Goal: Information Seeking & Learning: Check status

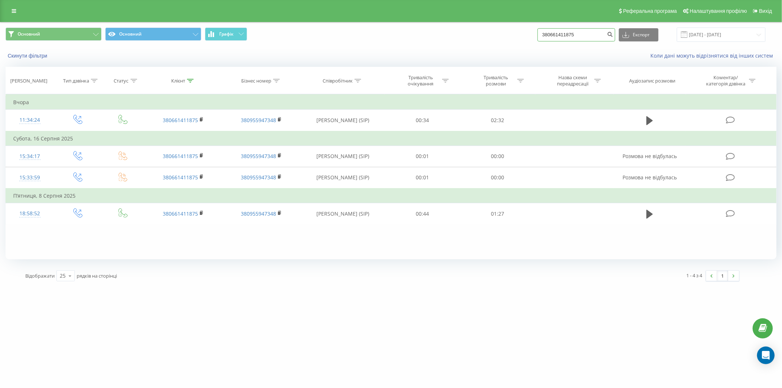
click at [581, 34] on input "380661411875" at bounding box center [576, 34] width 78 height 13
paste input "967503986"
type input "380967503986"
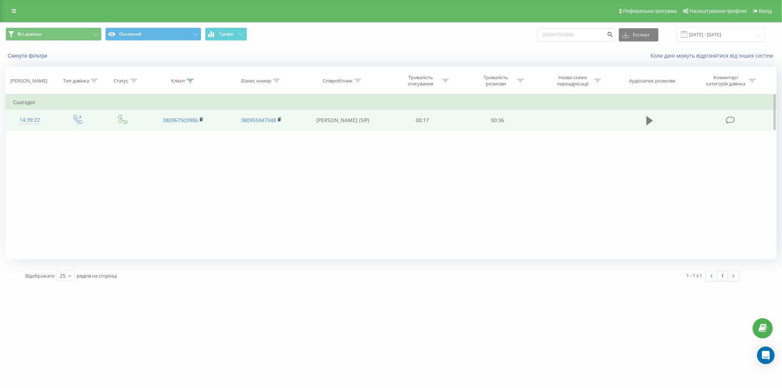
click at [646, 122] on icon at bounding box center [649, 120] width 7 height 10
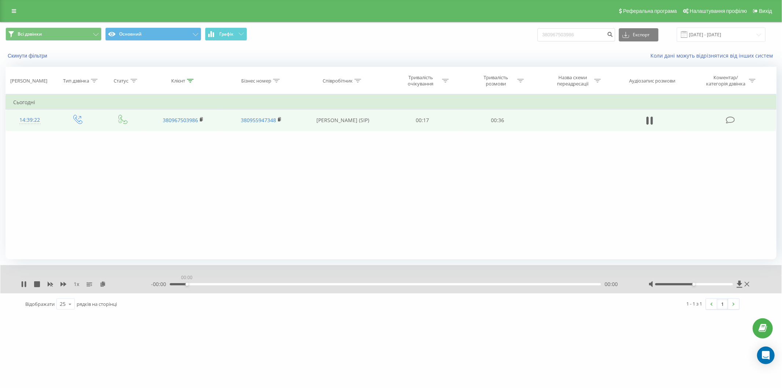
click at [188, 284] on div "00:00" at bounding box center [385, 284] width 431 height 2
click at [211, 285] on div "- 00:36 00:00 00:00" at bounding box center [390, 283] width 479 height 7
click at [214, 283] on div "- 00:36 00:00 00:00" at bounding box center [390, 283] width 479 height 7
click at [215, 284] on div "00:00" at bounding box center [385, 284] width 431 height 2
click at [26, 282] on icon at bounding box center [25, 284] width 1 height 6
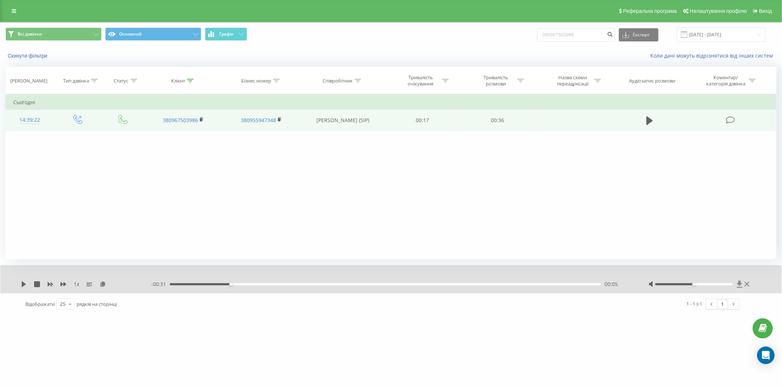
click at [737, 285] on icon at bounding box center [739, 283] width 6 height 7
click at [738, 283] on icon at bounding box center [738, 283] width 5 height 7
click at [740, 283] on icon at bounding box center [738, 283] width 5 height 7
click at [739, 283] on icon at bounding box center [738, 283] width 5 height 7
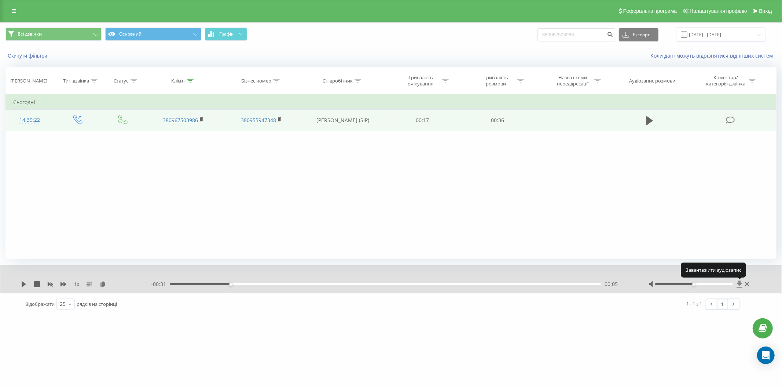
click at [739, 283] on icon at bounding box center [738, 283] width 5 height 7
click at [140, 176] on div "Фільтрувати за умовою Дорівнює Введіть значення Скасувати OK Фільтрувати за умо…" at bounding box center [390, 176] width 771 height 165
click at [22, 285] on icon at bounding box center [24, 284] width 4 height 6
click at [22, 285] on icon at bounding box center [22, 284] width 1 height 6
click at [738, 283] on icon at bounding box center [738, 283] width 5 height 7
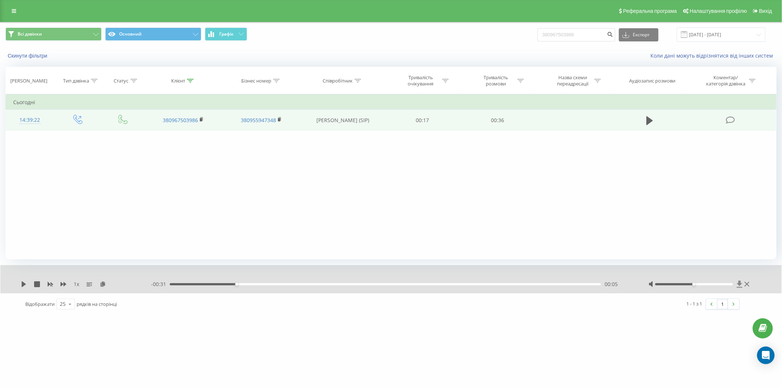
click at [738, 284] on icon at bounding box center [738, 283] width 5 height 7
